Goal: Share content

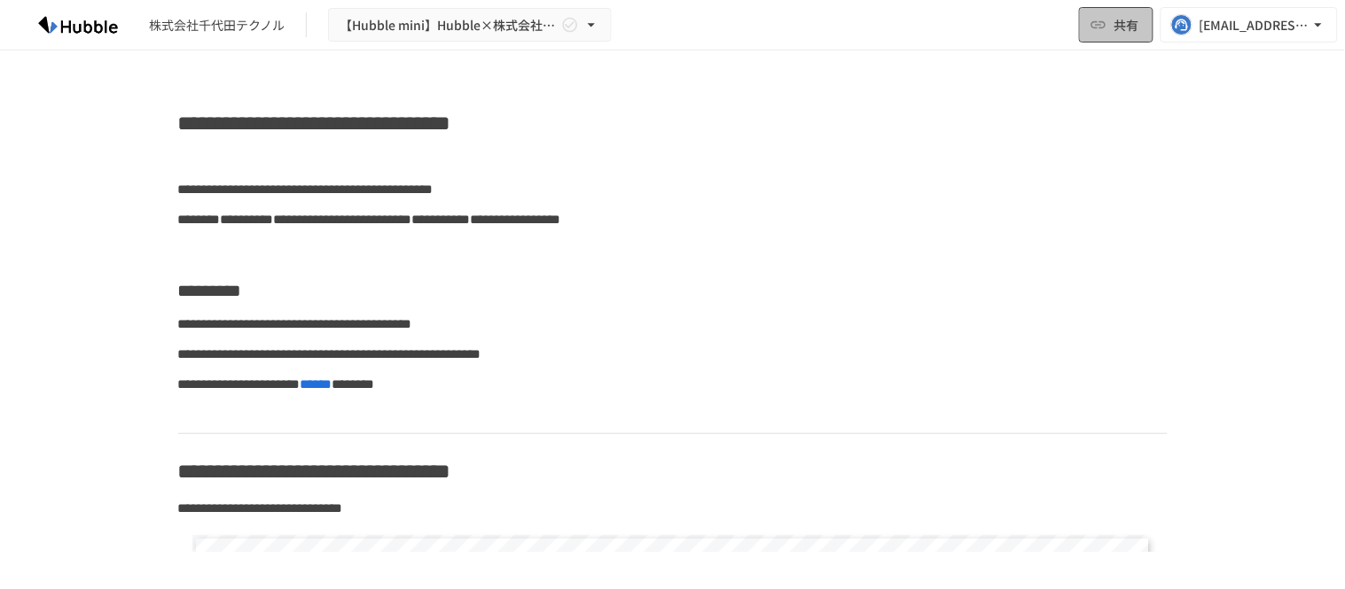
click at [1130, 23] on span "共有" at bounding box center [1126, 25] width 25 height 20
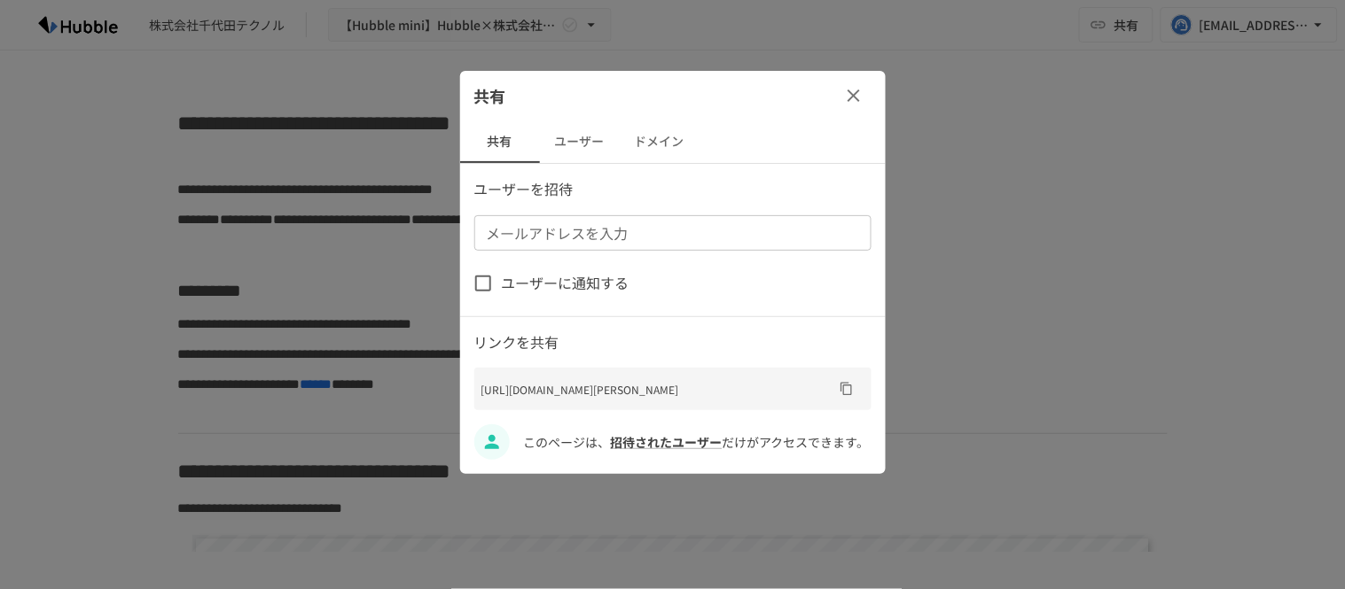
click at [589, 146] on button "ユーザー" at bounding box center [580, 142] width 80 height 43
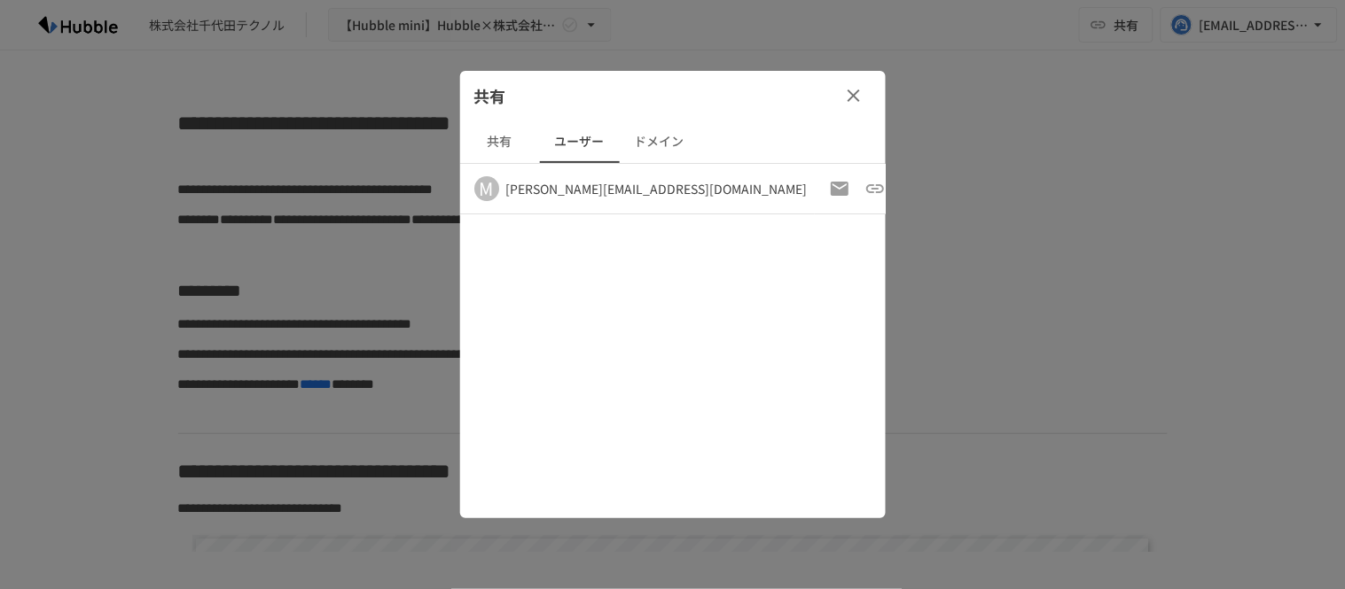
click at [663, 144] on button "ドメイン" at bounding box center [660, 142] width 80 height 43
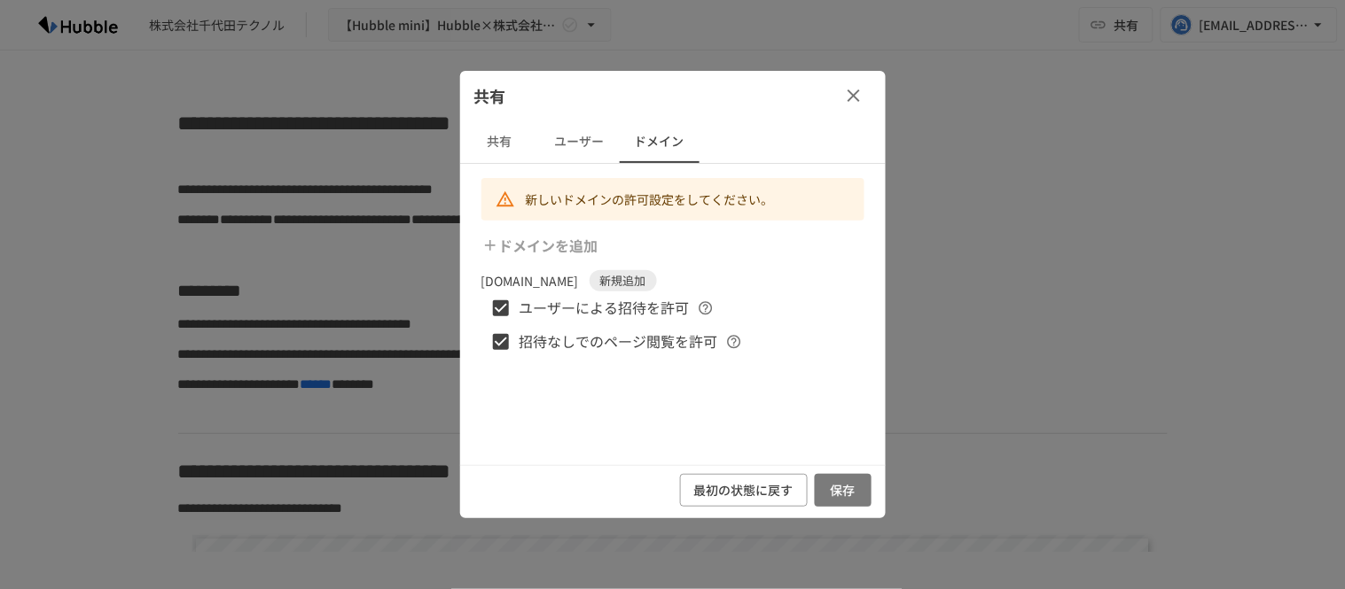
click at [836, 492] on button "保存" at bounding box center [843, 490] width 57 height 33
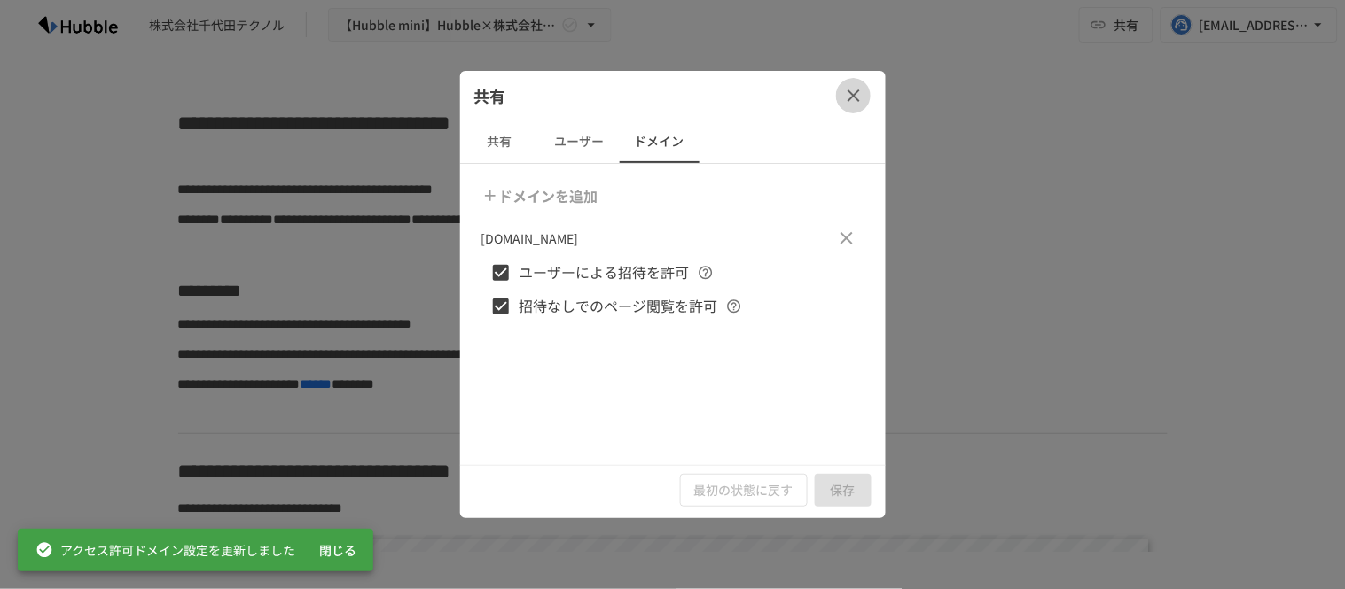
click at [851, 95] on icon "button" at bounding box center [853, 95] width 21 height 21
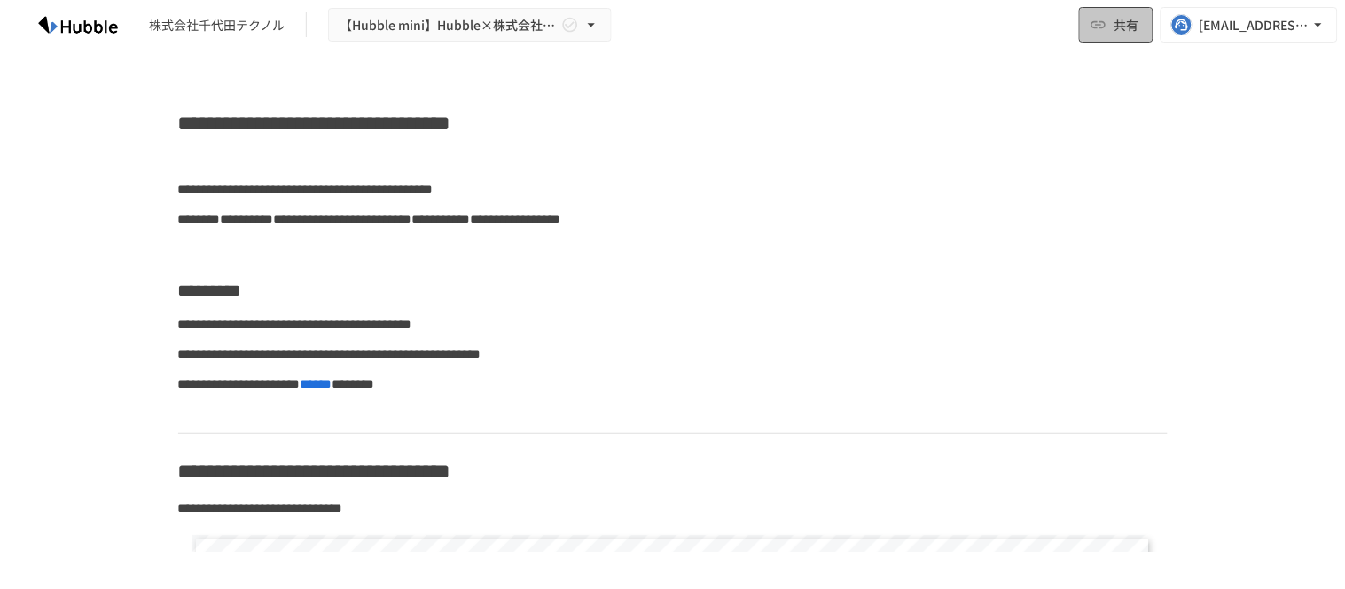
click at [1111, 28] on button "共有" at bounding box center [1116, 24] width 74 height 35
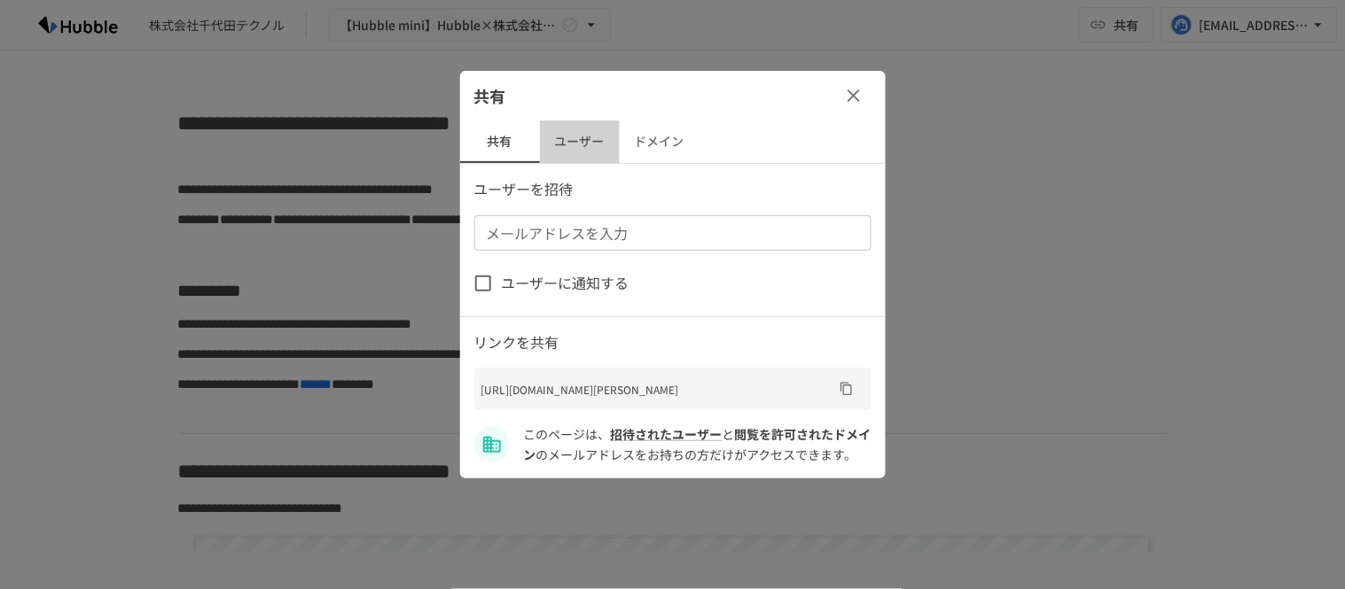
click at [596, 144] on button "ユーザー" at bounding box center [580, 142] width 80 height 43
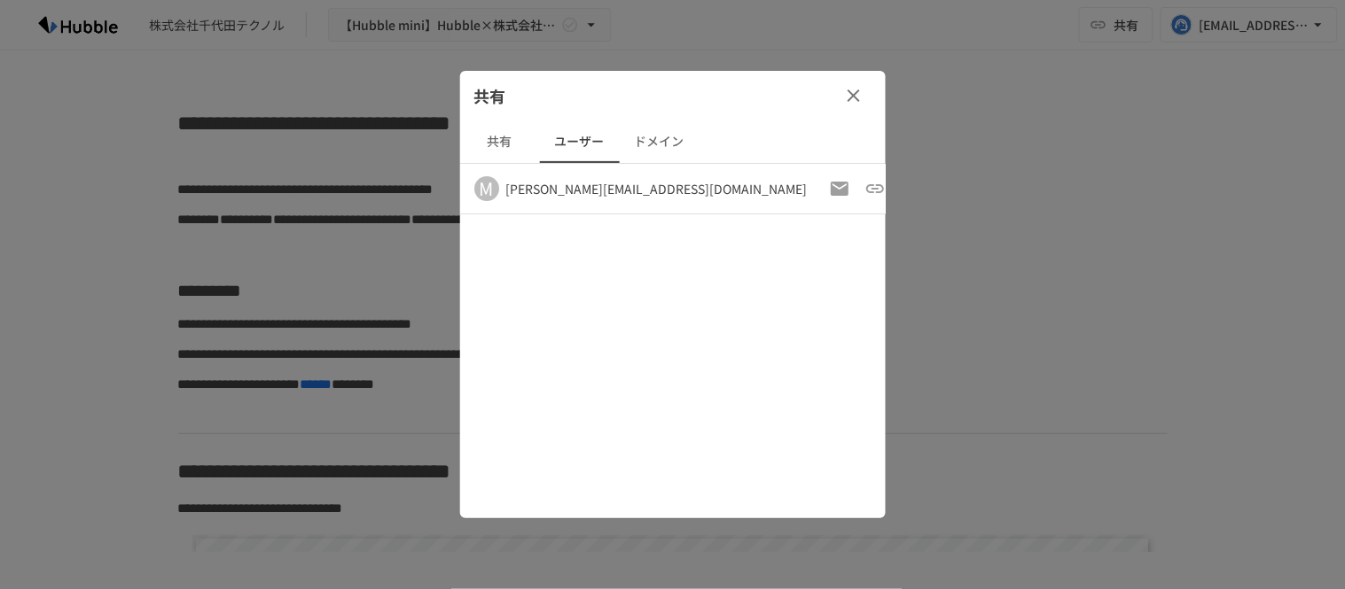
click at [662, 143] on button "ドメイン" at bounding box center [660, 142] width 80 height 43
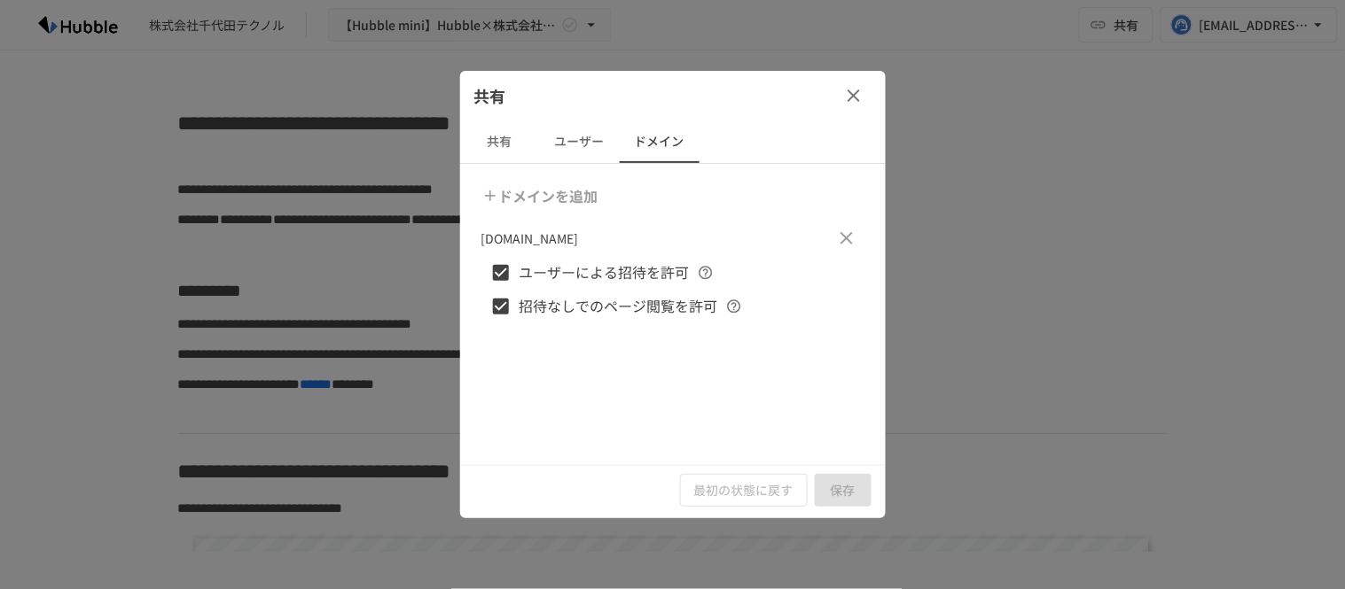
click at [1004, 302] on div at bounding box center [672, 294] width 1345 height 589
